Goal: Ask a question: Seek information or help from site administrators or community

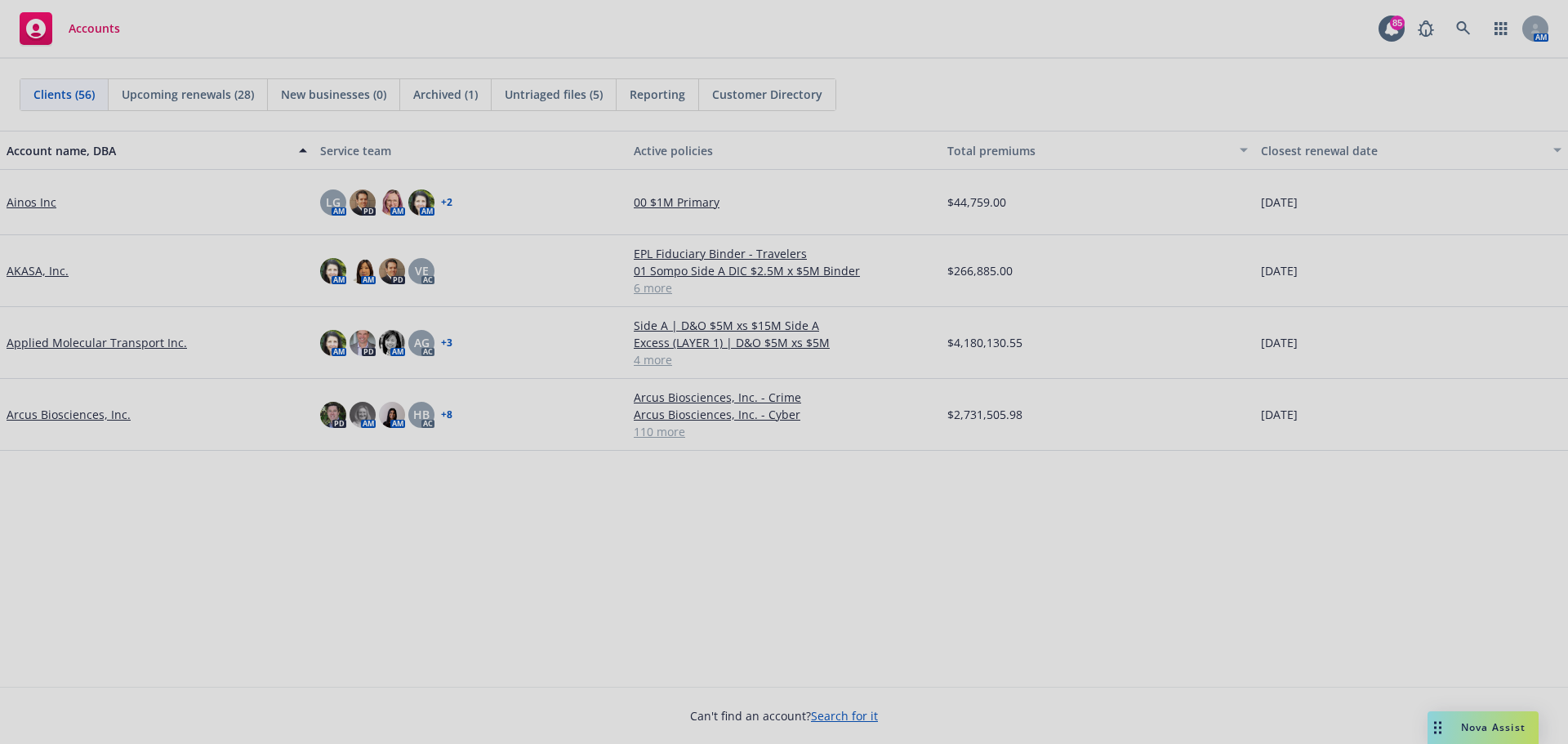
click at [1031, 508] on div at bounding box center [784, 372] width 1568 height 744
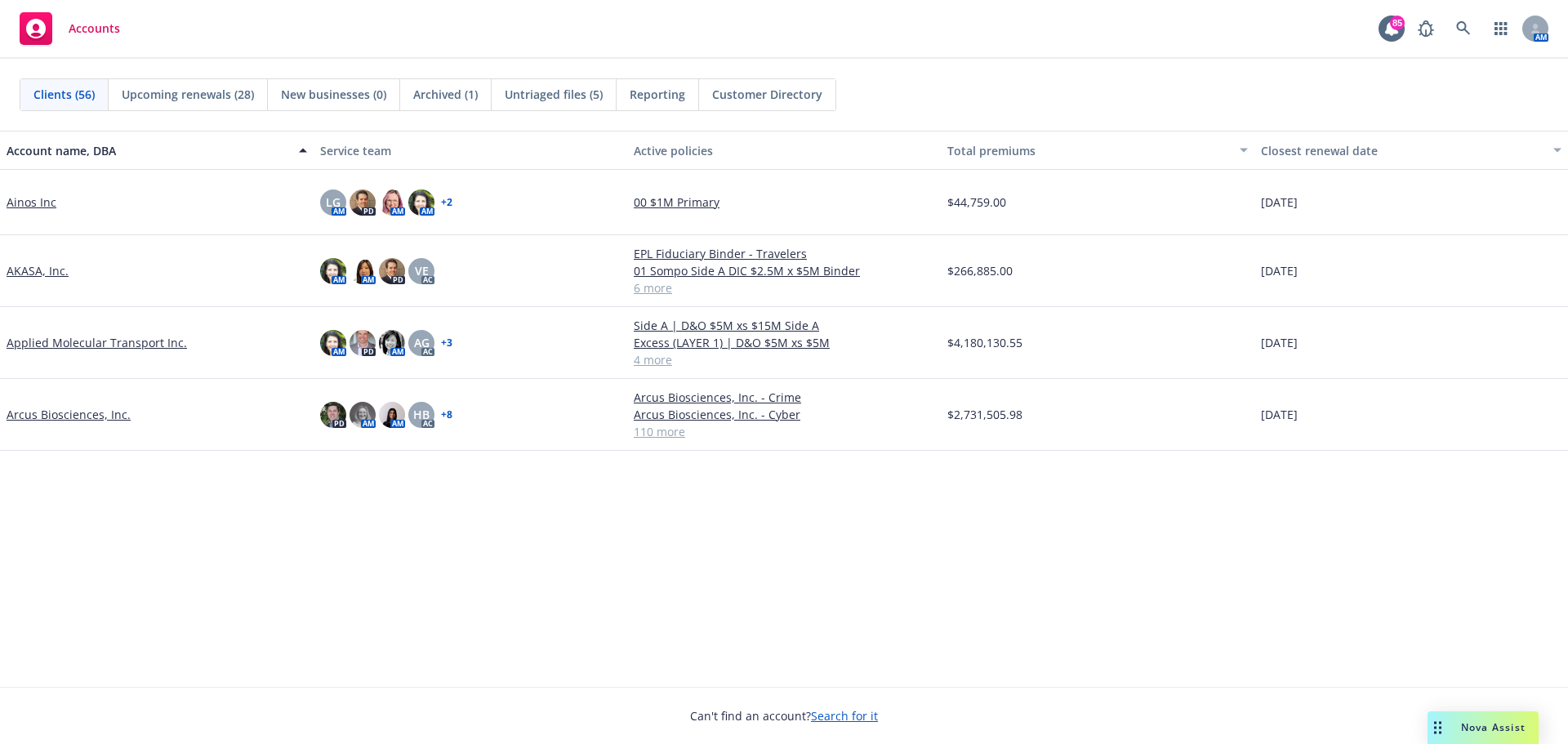
click at [1031, 508] on span "Nova Assist" at bounding box center [1493, 727] width 65 height 14
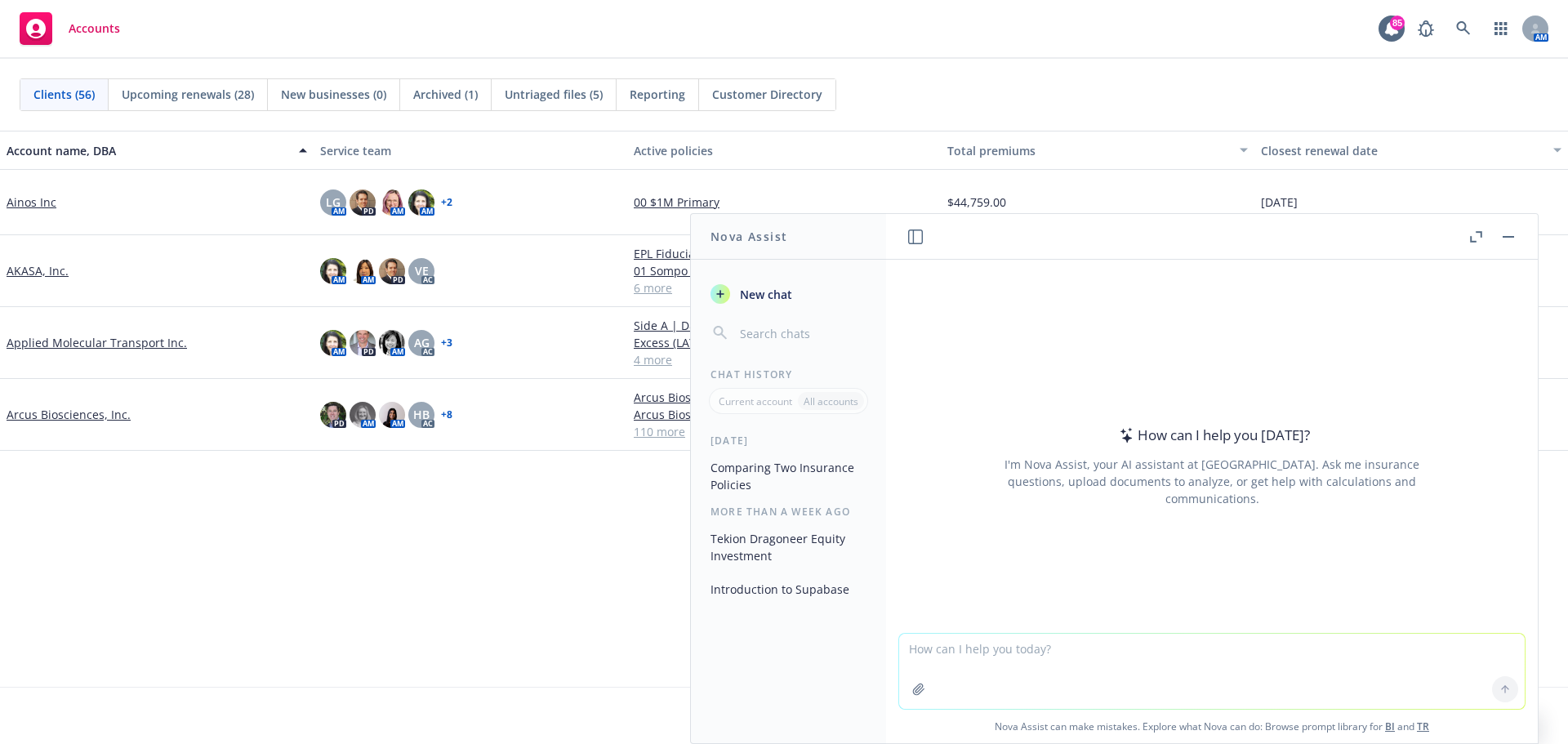
click at [964, 508] on textarea at bounding box center [1211, 670] width 625 height 75
drag, startPoint x: 905, startPoint y: 645, endPoint x: 1048, endPoint y: 654, distance: 143.3
click at [1031, 508] on textarea at bounding box center [1211, 670] width 625 height 75
drag, startPoint x: 968, startPoint y: 636, endPoint x: 943, endPoint y: 635, distance: 25.0
click at [943, 508] on textarea at bounding box center [1211, 670] width 625 height 75
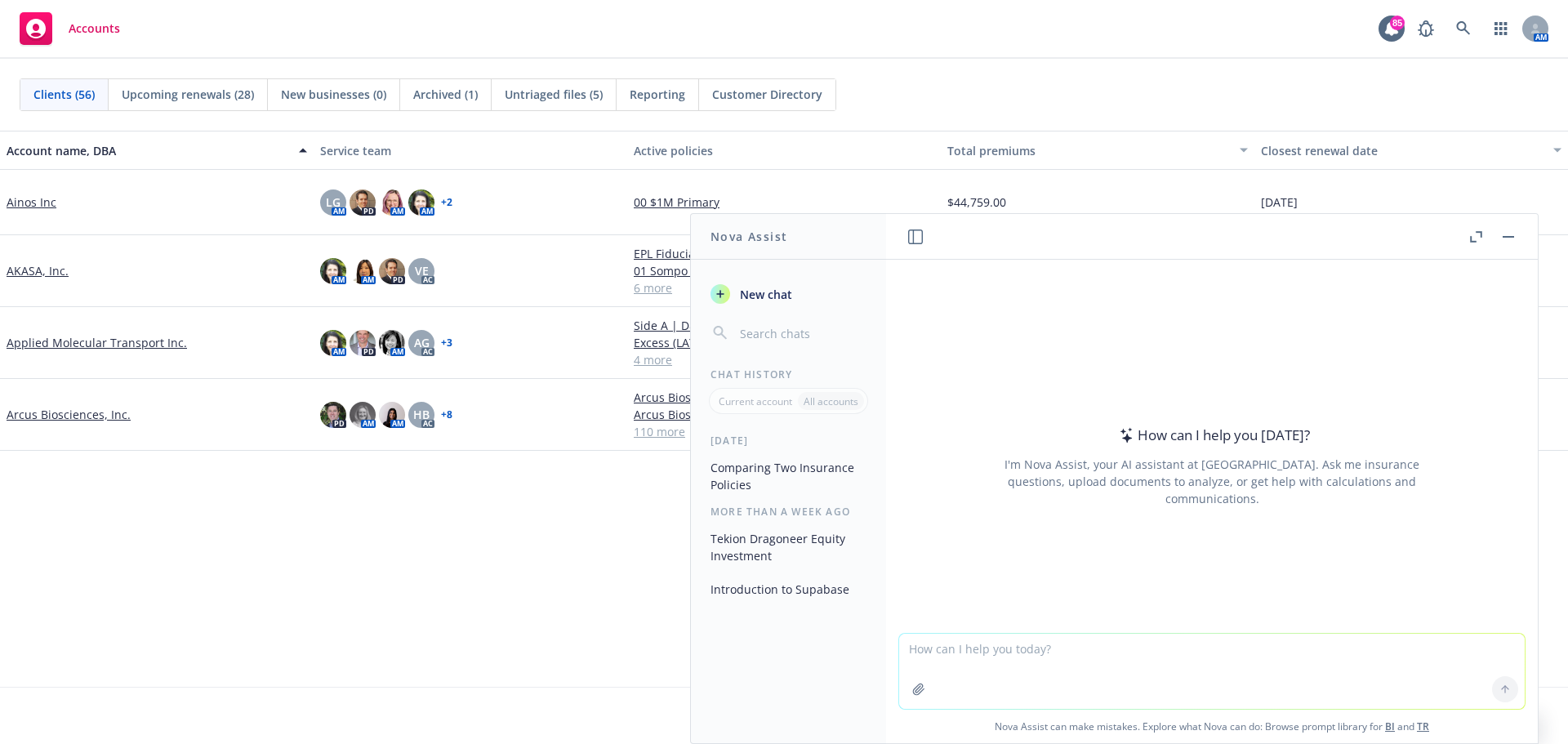
paste textarea "L ip d sitametco adi elitsedd eiusmodte incididun utlabo, etd mag aliqua enimad…"
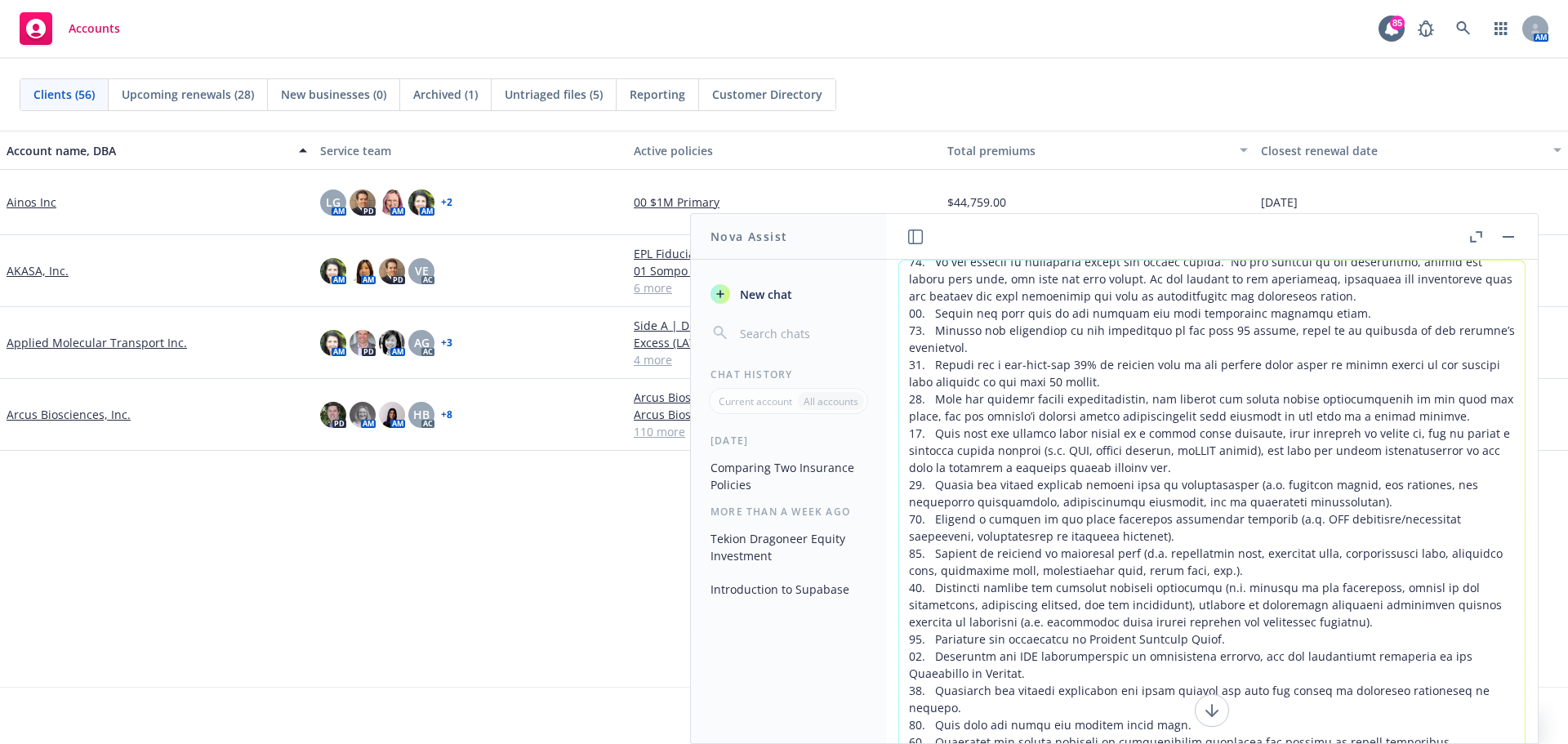
drag, startPoint x: 1335, startPoint y: 691, endPoint x: 1148, endPoint y: 185, distance: 539.4
click at [1031, 195] on body "Accounts 85 AM Clients (56) Upcoming renewals (28) New businesses (0) Archived …" at bounding box center [784, 372] width 1568 height 744
type textarea "L ip d sitametco adi elitsedd eiusmodte incididun utlabo, etd mag aliqua enimad…"
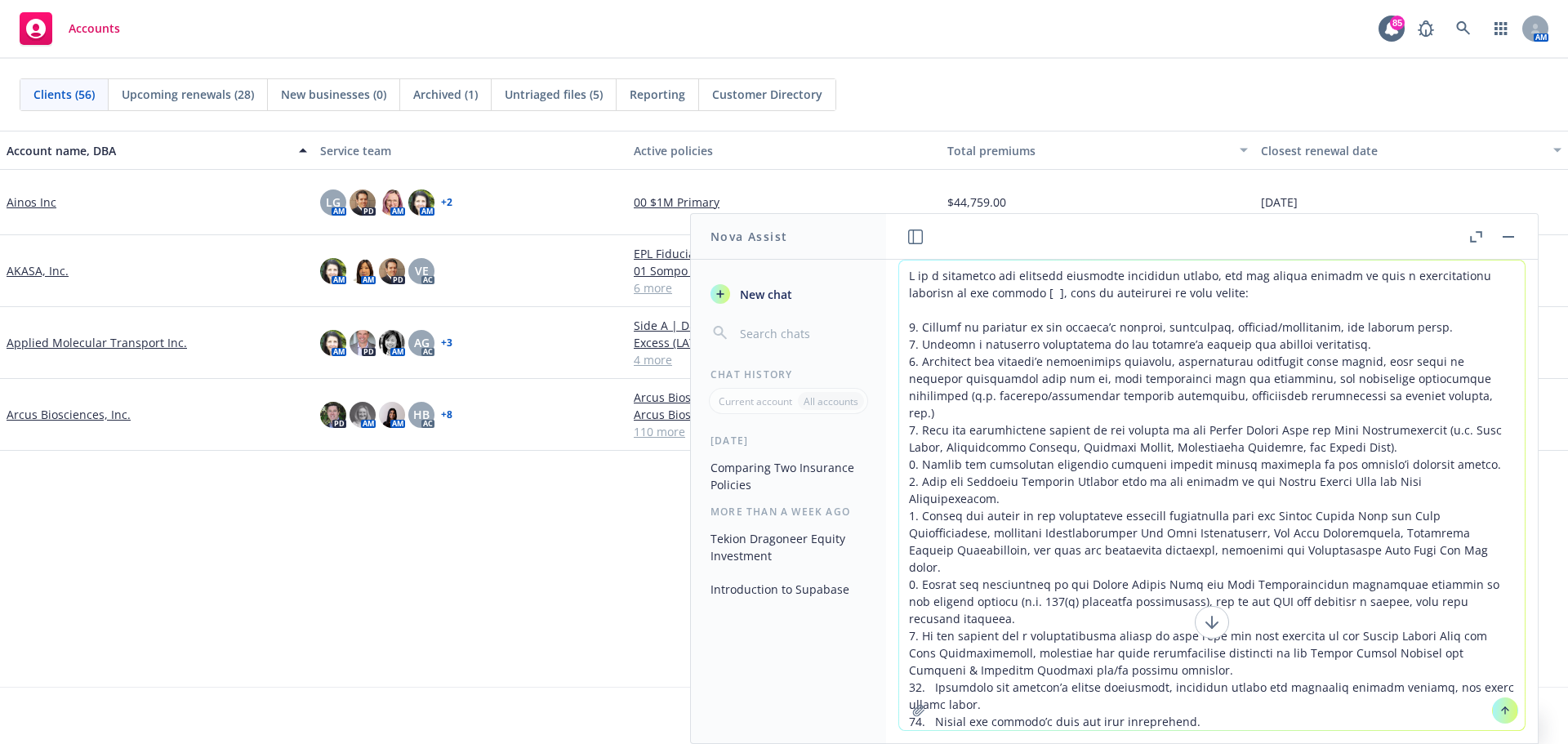
drag, startPoint x: 1168, startPoint y: 654, endPoint x: 795, endPoint y: 169, distance: 611.8
click at [795, 169] on body "Accounts 85 AM Clients (56) Upcoming renewals (28) New businesses (0) Archived …" at bounding box center [784, 372] width 1568 height 744
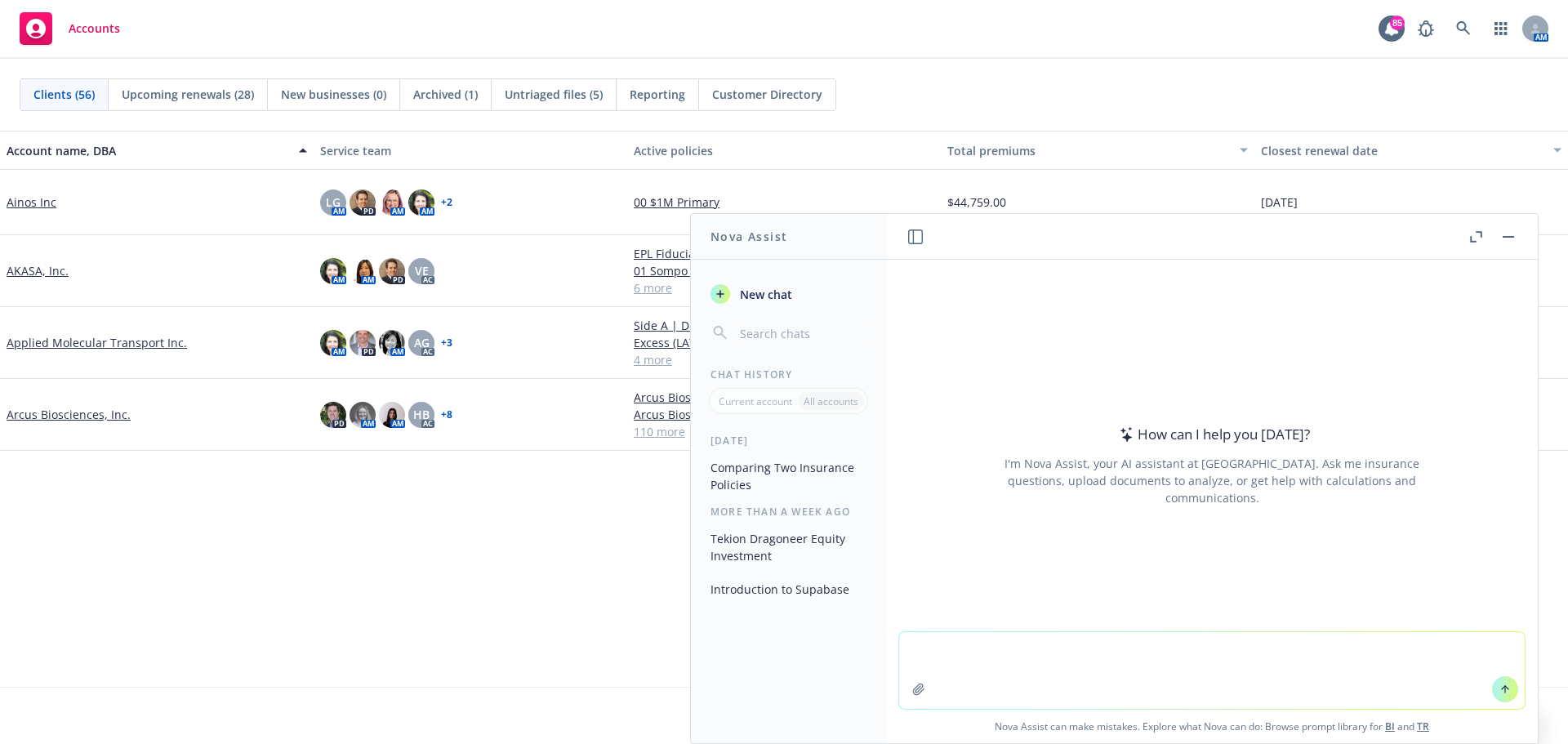
click at [917, 508] on textarea at bounding box center [1211, 670] width 625 height 77
paste textarea "L ip d sitametco adi elitsedd eiusmodte incididun utlabo, etd mag aliqua enimad…"
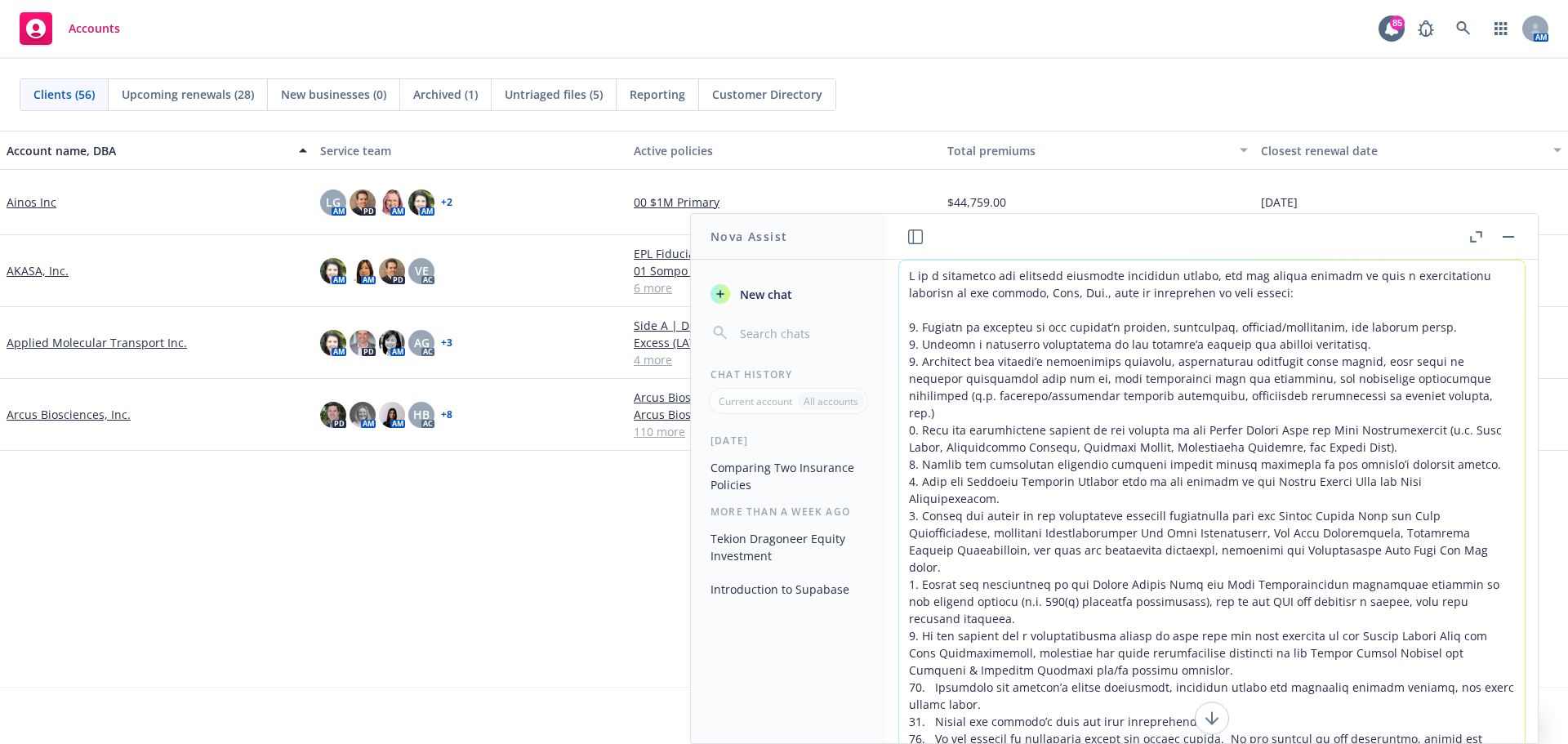
scroll to position [75, 0]
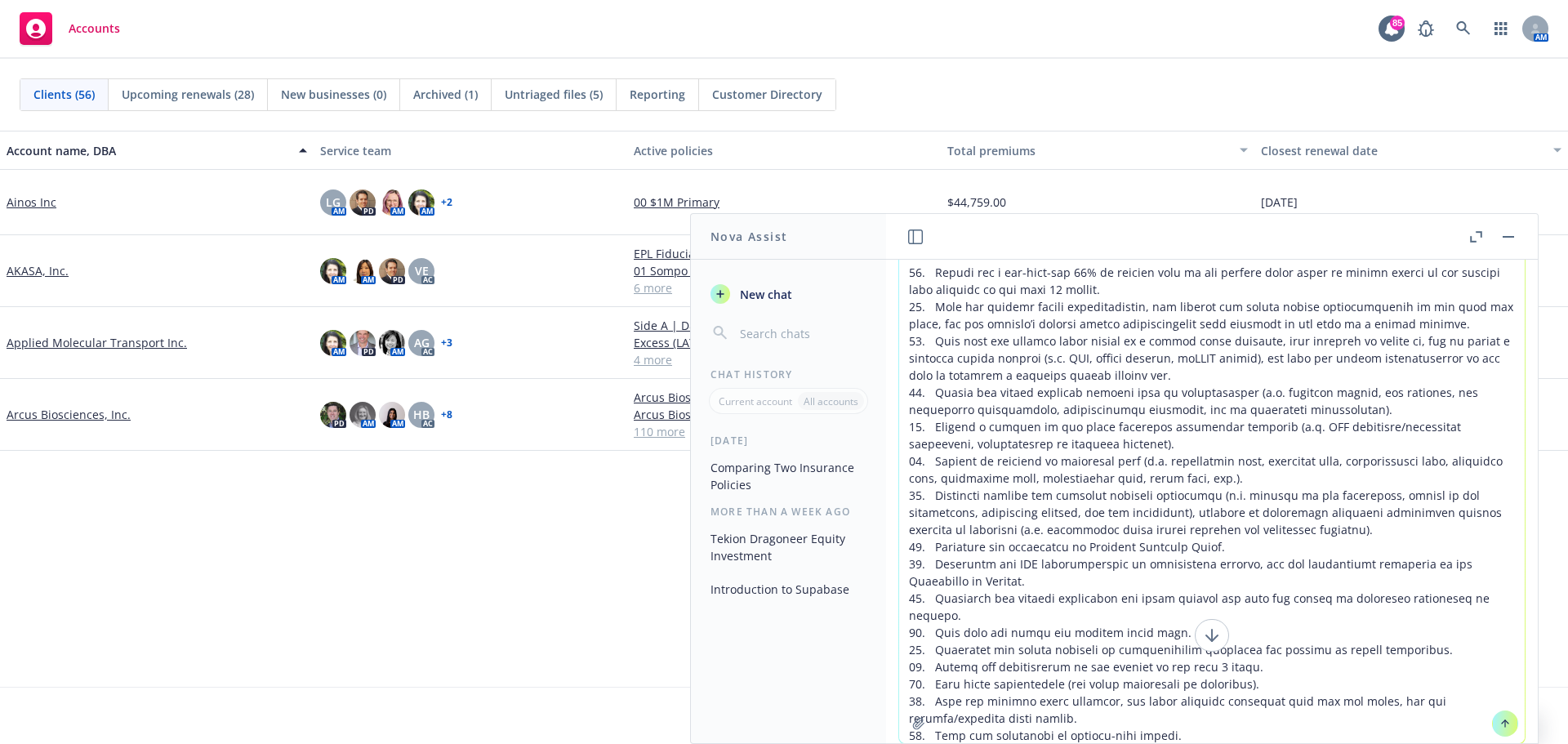
type textarea "L ip d sitametco adi elitsedd eiusmodte incididun utlabo, etd mag aliqua enimad…"
click at [1031, 508] on button at bounding box center [1504, 723] width 26 height 26
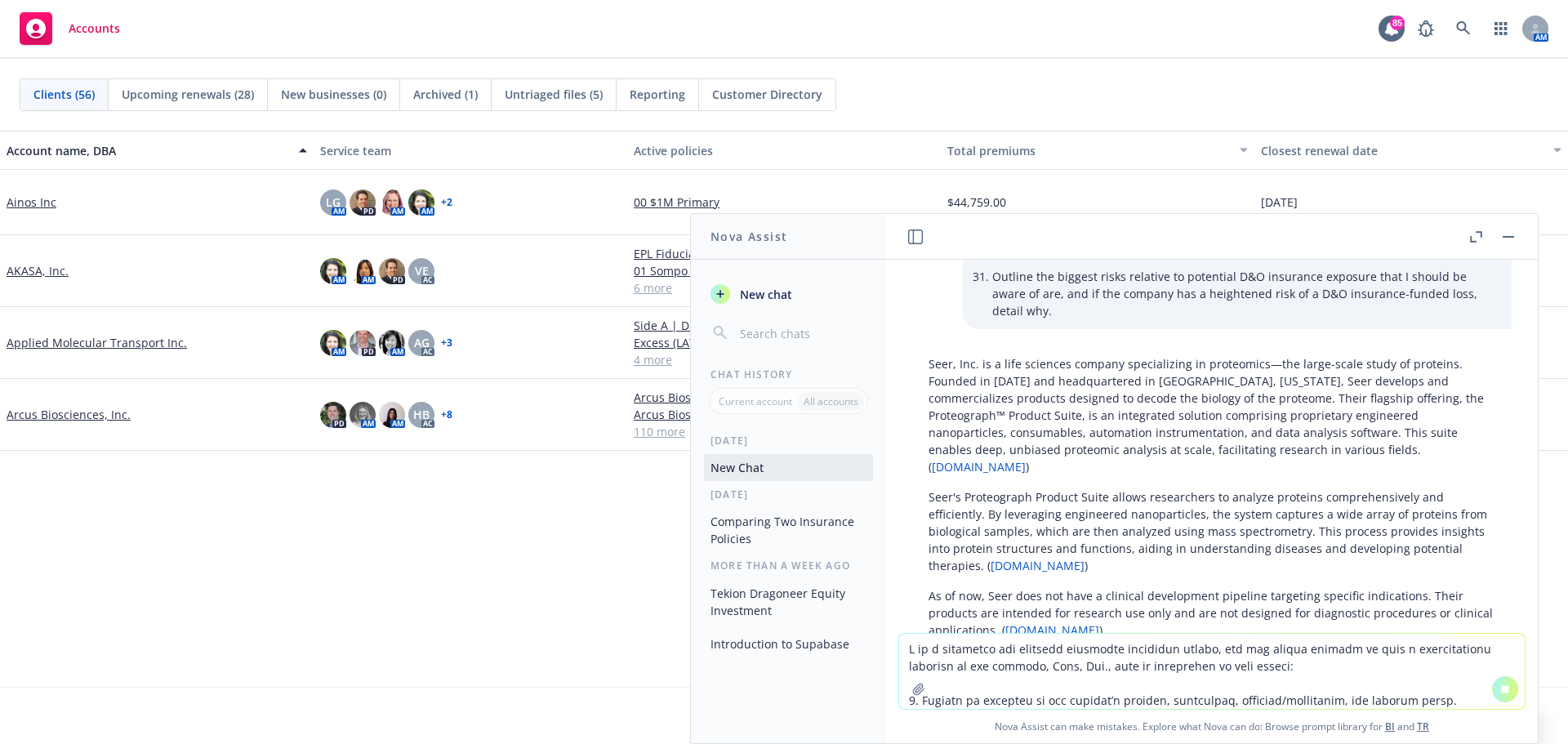
scroll to position [1388, 0]
click at [929, 356] on p "Seer, Inc. is a life sciences company specializing in proteomics—the large-scal…" at bounding box center [1211, 416] width 567 height 120
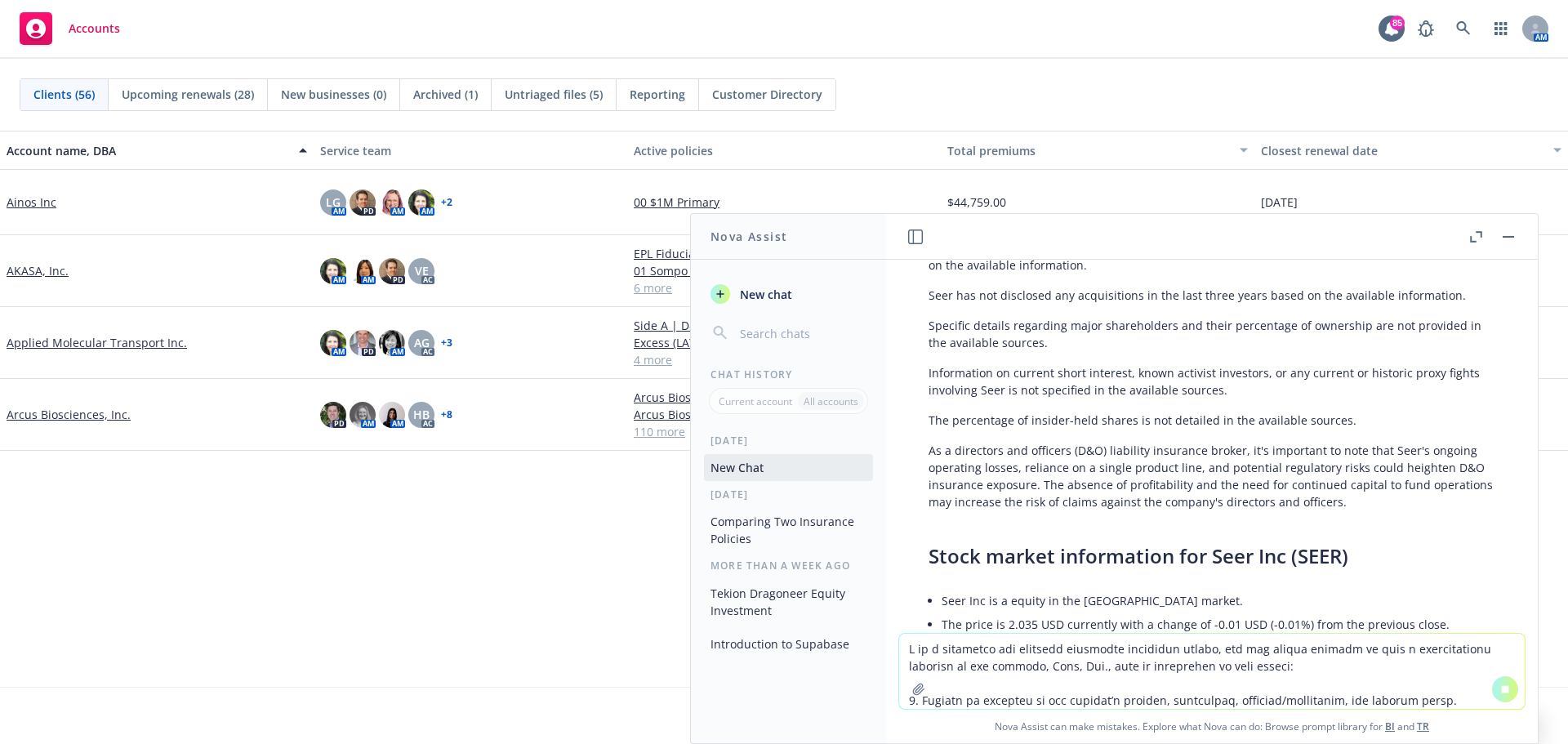
scroll to position [11588, 0]
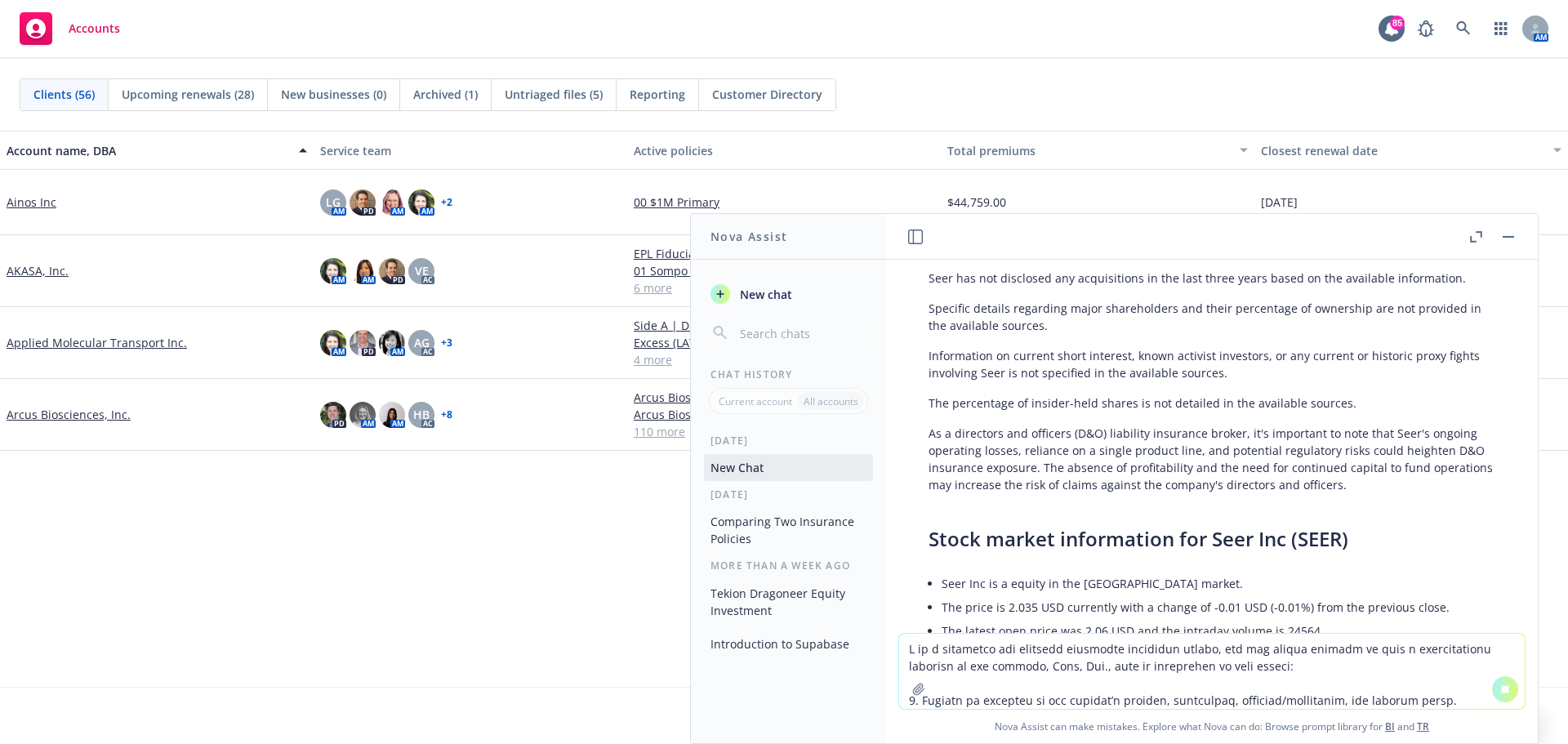
drag, startPoint x: 929, startPoint y: 315, endPoint x: 1299, endPoint y: 617, distance: 477.6
click at [1031, 508] on div "I am a directors and officers liability insurance broker, can you please provid…" at bounding box center [1211, 446] width 652 height 373
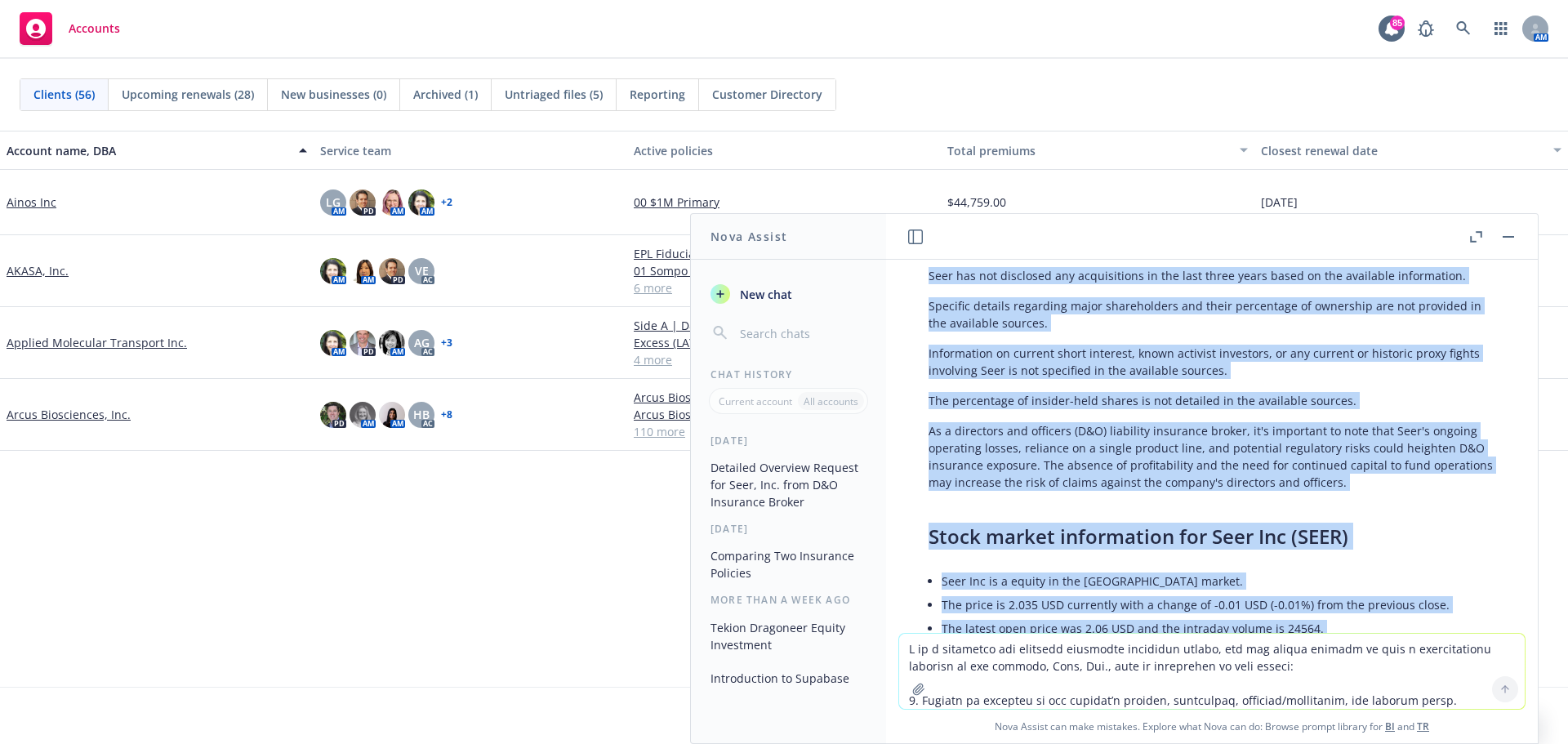
copy div "Lore, Ips. do s amet consecte adipisc elitseddoeiu te incididunt—utl etdol-magn…"
